Goal: Navigation & Orientation: Find specific page/section

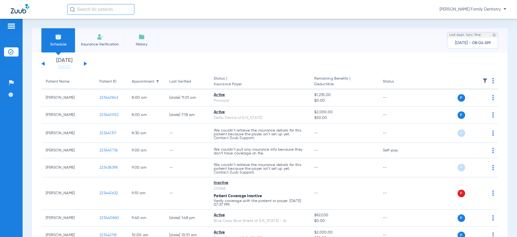
click at [87, 64] on app-single-date-navigator "[DATE] [DATE] [DATE] [DATE] [DATE] [DATE] [DATE] [DATE] [DATE] [DATE] [DATE] [D…" at bounding box center [269, 64] width 457 height 12
click at [86, 64] on button at bounding box center [85, 64] width 3 height 4
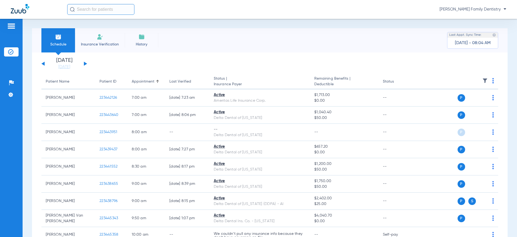
click at [86, 62] on div "[DATE] [DATE] [DATE] [DATE] [DATE] [DATE] [DATE] [DATE] [DATE] [DATE] [DATE] [D…" at bounding box center [64, 64] width 46 height 12
click at [86, 64] on button at bounding box center [85, 64] width 3 height 4
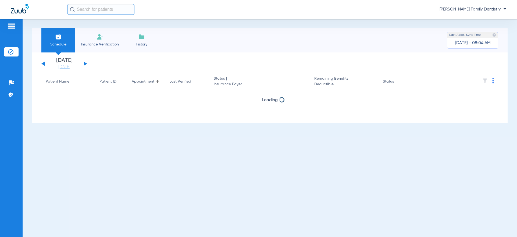
click at [86, 64] on button at bounding box center [85, 64] width 3 height 4
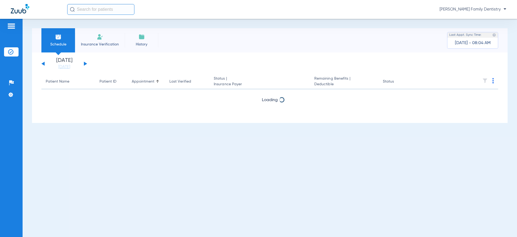
click at [86, 64] on button at bounding box center [85, 64] width 3 height 4
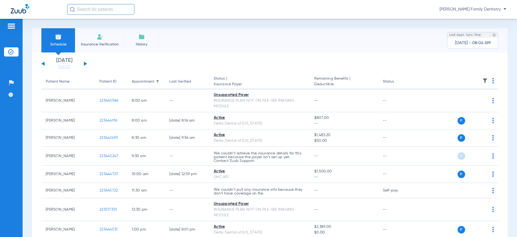
click at [44, 65] on button at bounding box center [42, 64] width 3 height 4
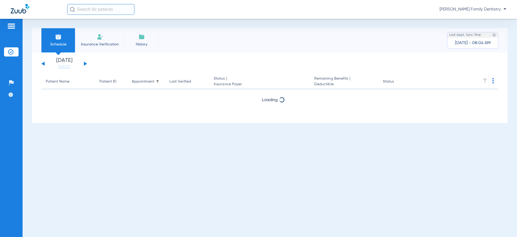
click at [44, 65] on button at bounding box center [42, 64] width 3 height 4
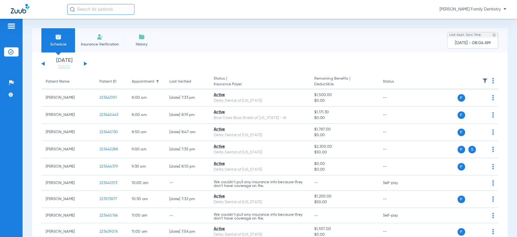
click at [44, 65] on button at bounding box center [42, 64] width 3 height 4
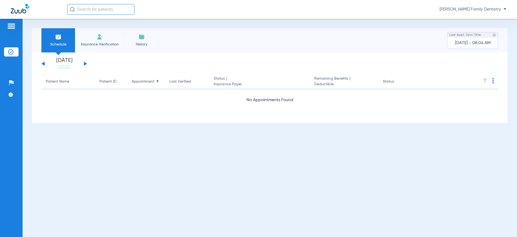
click at [44, 65] on button at bounding box center [42, 64] width 3 height 4
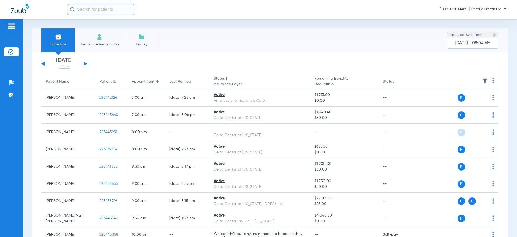
click at [44, 65] on button at bounding box center [42, 64] width 3 height 4
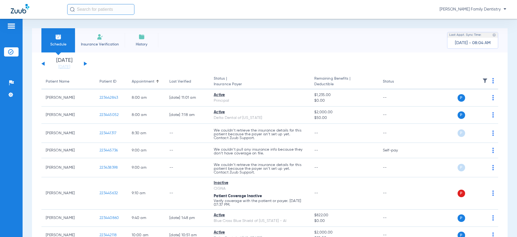
click at [84, 64] on button at bounding box center [85, 64] width 3 height 4
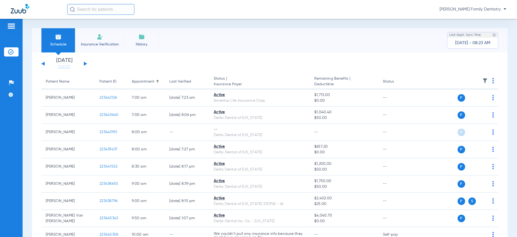
click at [85, 62] on div "[DATE] [DATE] [DATE] [DATE] [DATE] [DATE] [DATE] [DATE] [DATE] [DATE] [DATE] [D…" at bounding box center [64, 64] width 46 height 12
click at [86, 64] on button at bounding box center [85, 64] width 3 height 4
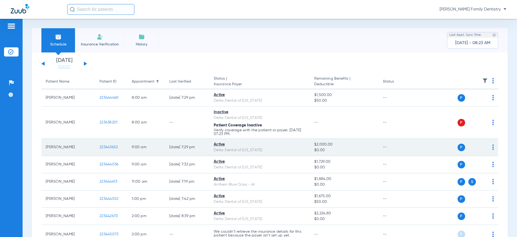
scroll to position [27, 0]
